Goal: Transaction & Acquisition: Purchase product/service

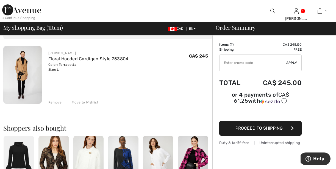
scroll to position [34, 0]
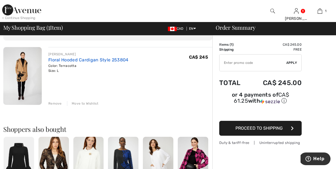
click at [56, 59] on link "Floral Hooded Cardigan Style 253804" at bounding box center [88, 59] width 80 height 5
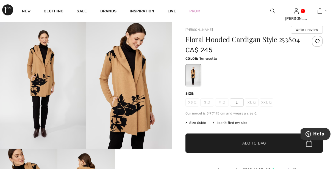
scroll to position [18, 0]
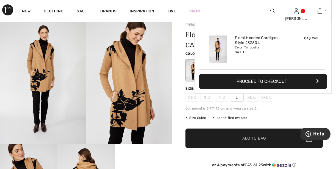
click at [283, 81] on button "Proceed to Checkout" at bounding box center [263, 81] width 128 height 15
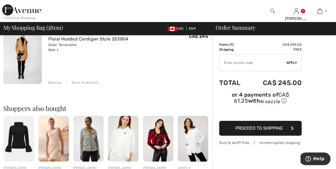
scroll to position [55, 0]
click at [267, 126] on span "Proceed to Shipping" at bounding box center [259, 127] width 47 height 5
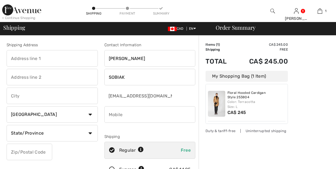
checkbox input "true"
click at [93, 58] on input "text" at bounding box center [52, 58] width 91 height 16
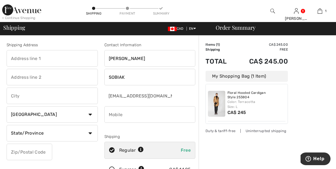
type input "1220 Thorpe Road"
type input "Burlington"
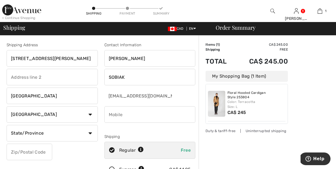
select select "ON"
type input "L7S2H3"
type input "9059212020"
click at [11, 57] on input "1220 Thorpe Road" at bounding box center [52, 58] width 91 height 16
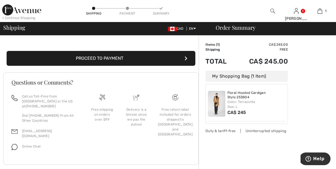
scroll to position [194, 0]
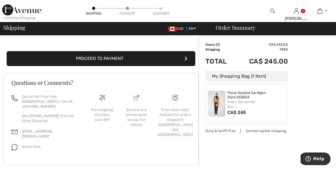
type input "[STREET_ADDRESS][PERSON_NAME]"
click at [175, 55] on button "Proceed to Payment" at bounding box center [101, 58] width 189 height 15
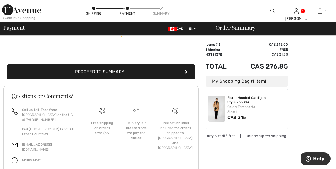
scroll to position [110, 0]
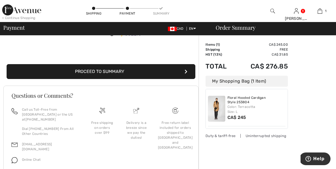
click at [176, 76] on button "Proceed to Summary" at bounding box center [101, 71] width 189 height 15
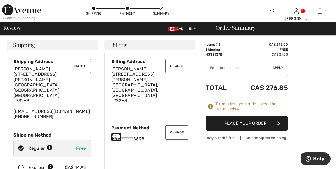
click at [241, 122] on button "Place Your Order" at bounding box center [247, 123] width 82 height 15
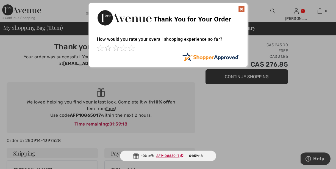
click at [241, 9] on img at bounding box center [241, 9] width 7 height 7
